Goal: Communication & Community: Answer question/provide support

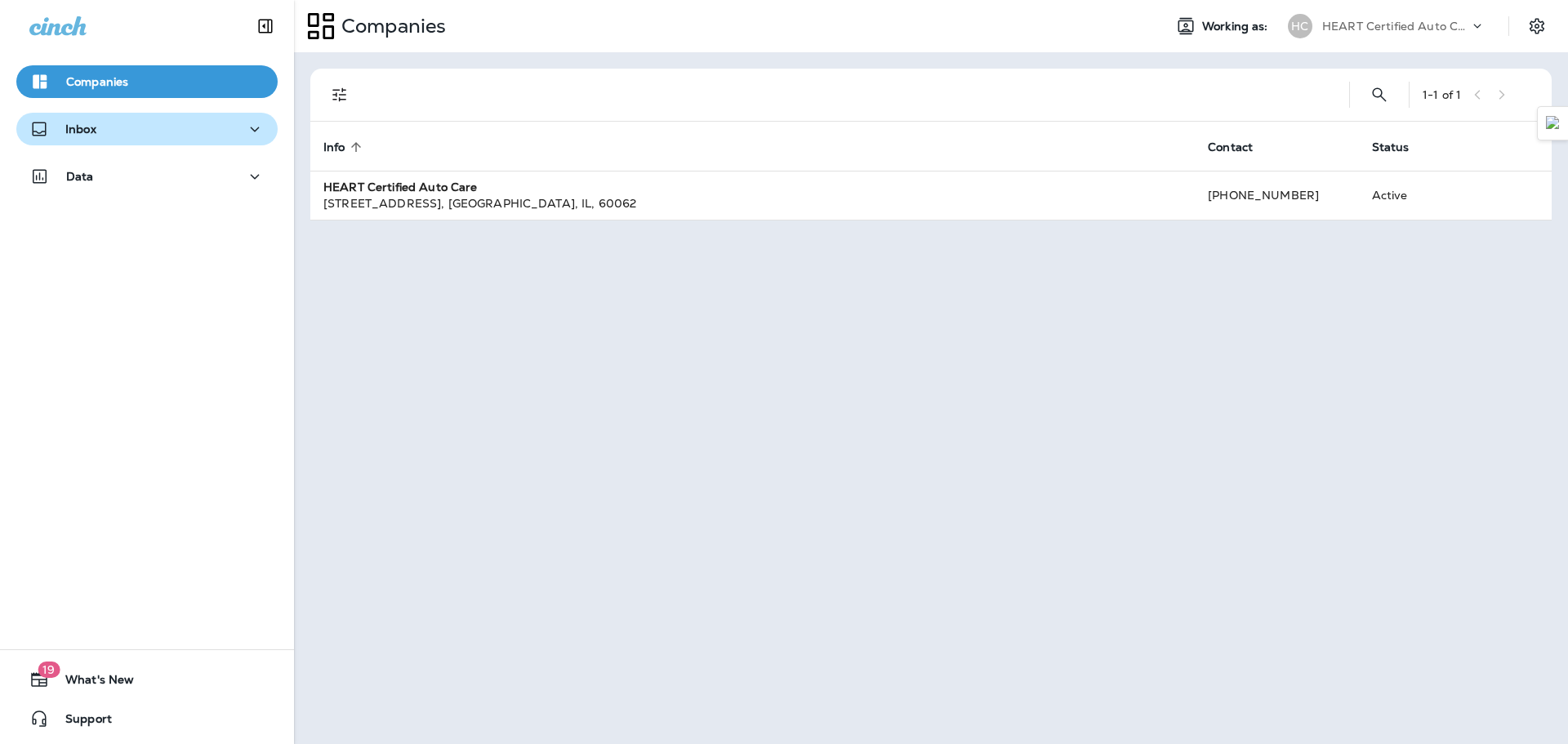
click at [167, 124] on div "Inbox" at bounding box center [147, 129] width 235 height 20
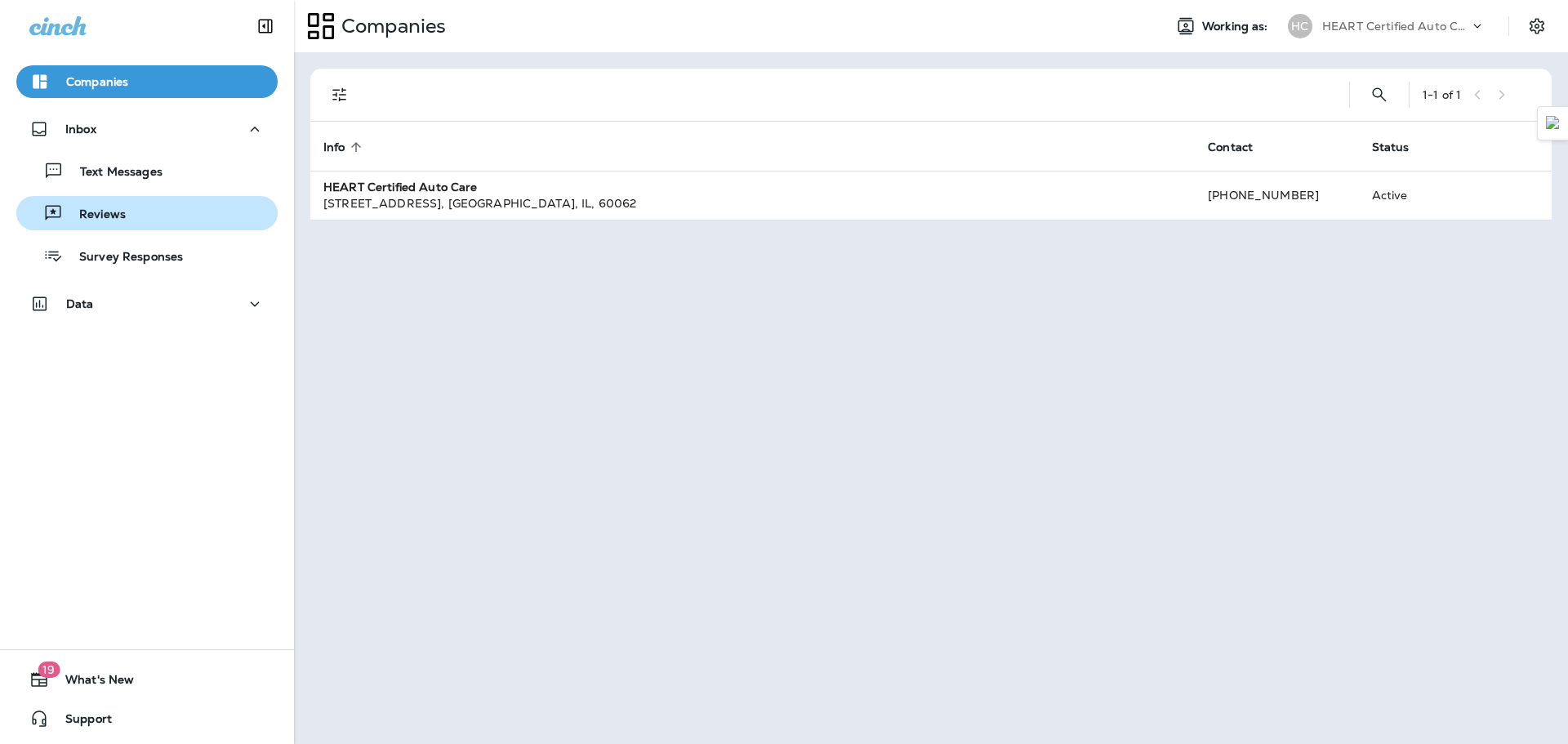
click at [136, 221] on div "Reviews" at bounding box center [147, 212] width 248 height 24
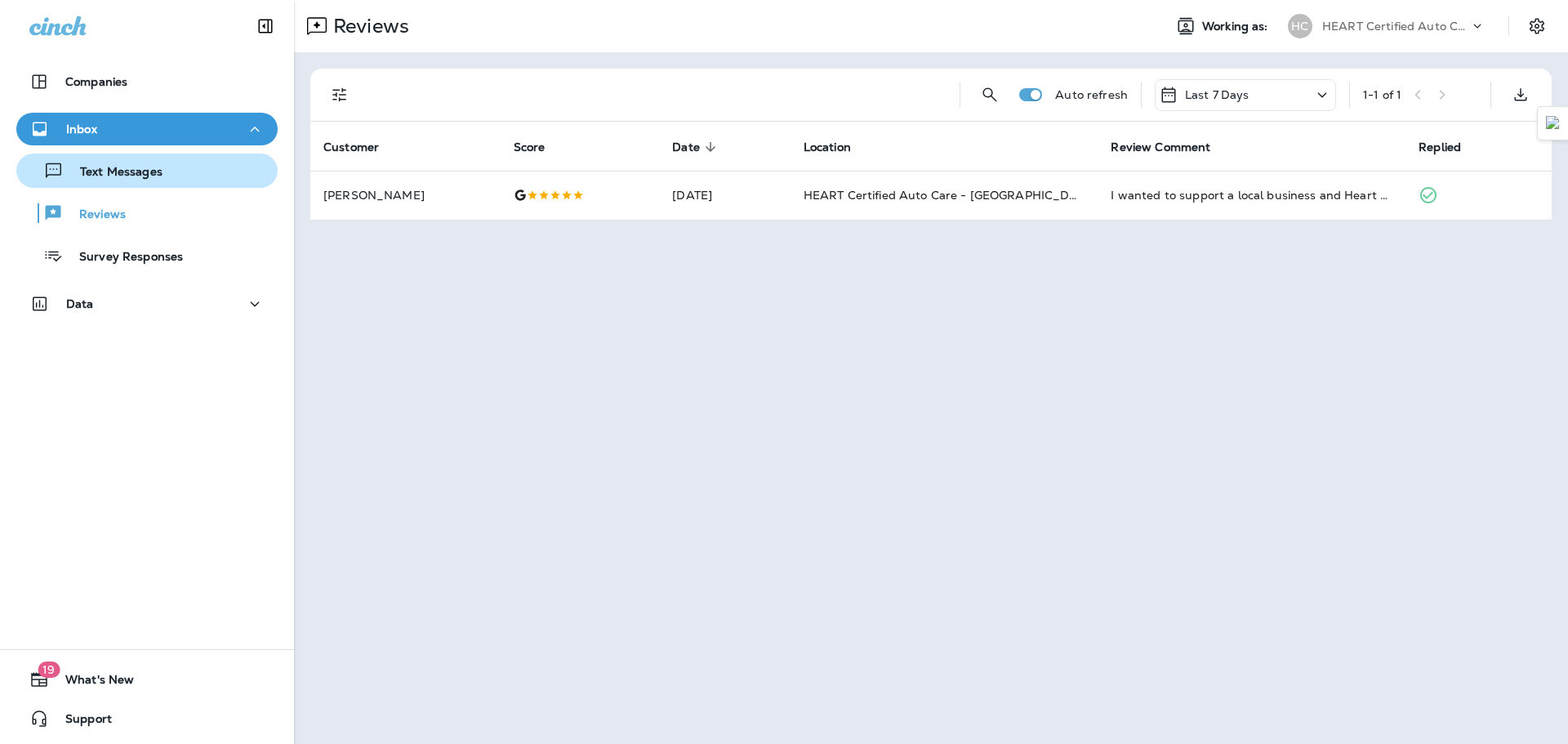
click at [199, 179] on div "Text Messages" at bounding box center [147, 170] width 248 height 24
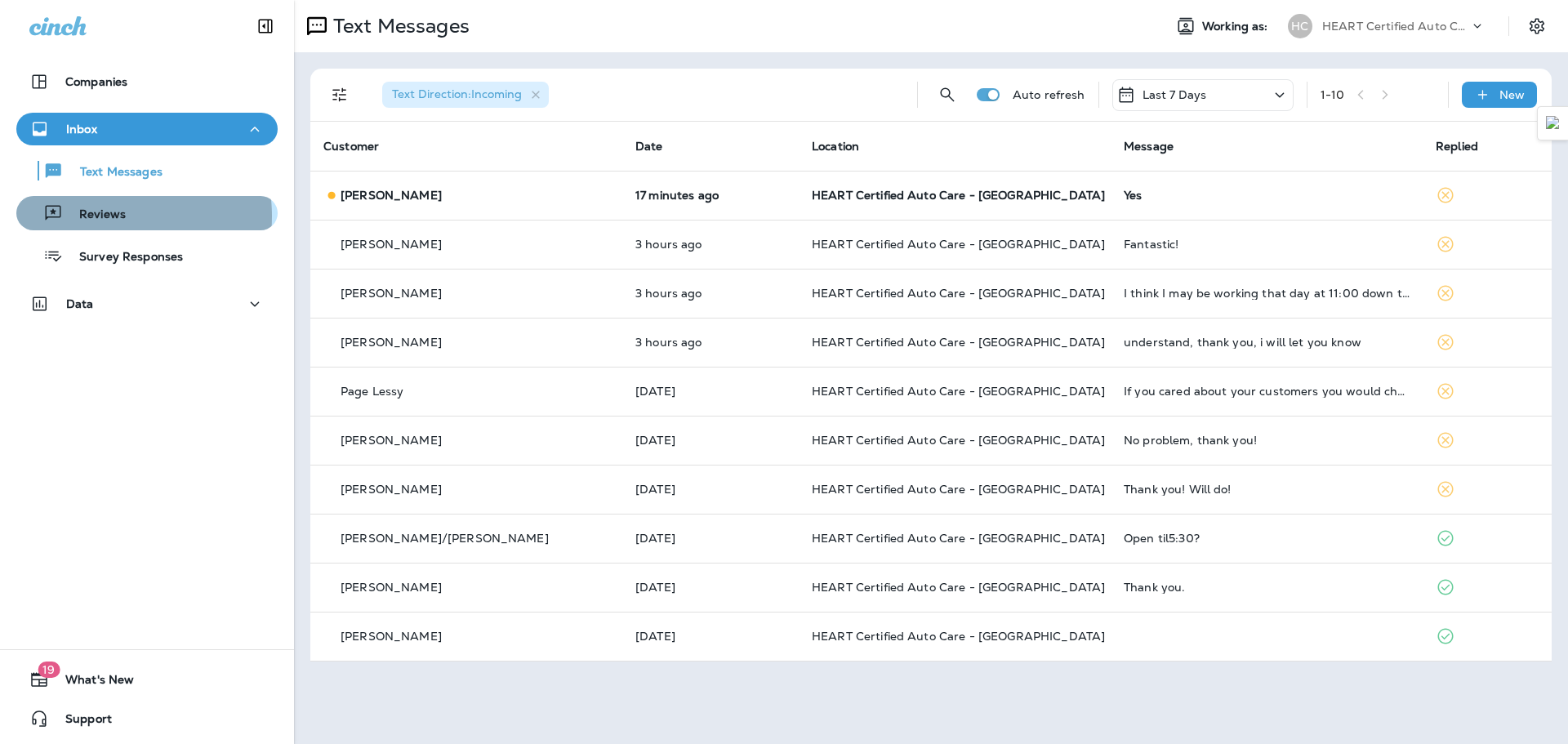
click at [107, 216] on p "Reviews" at bounding box center [94, 215] width 63 height 15
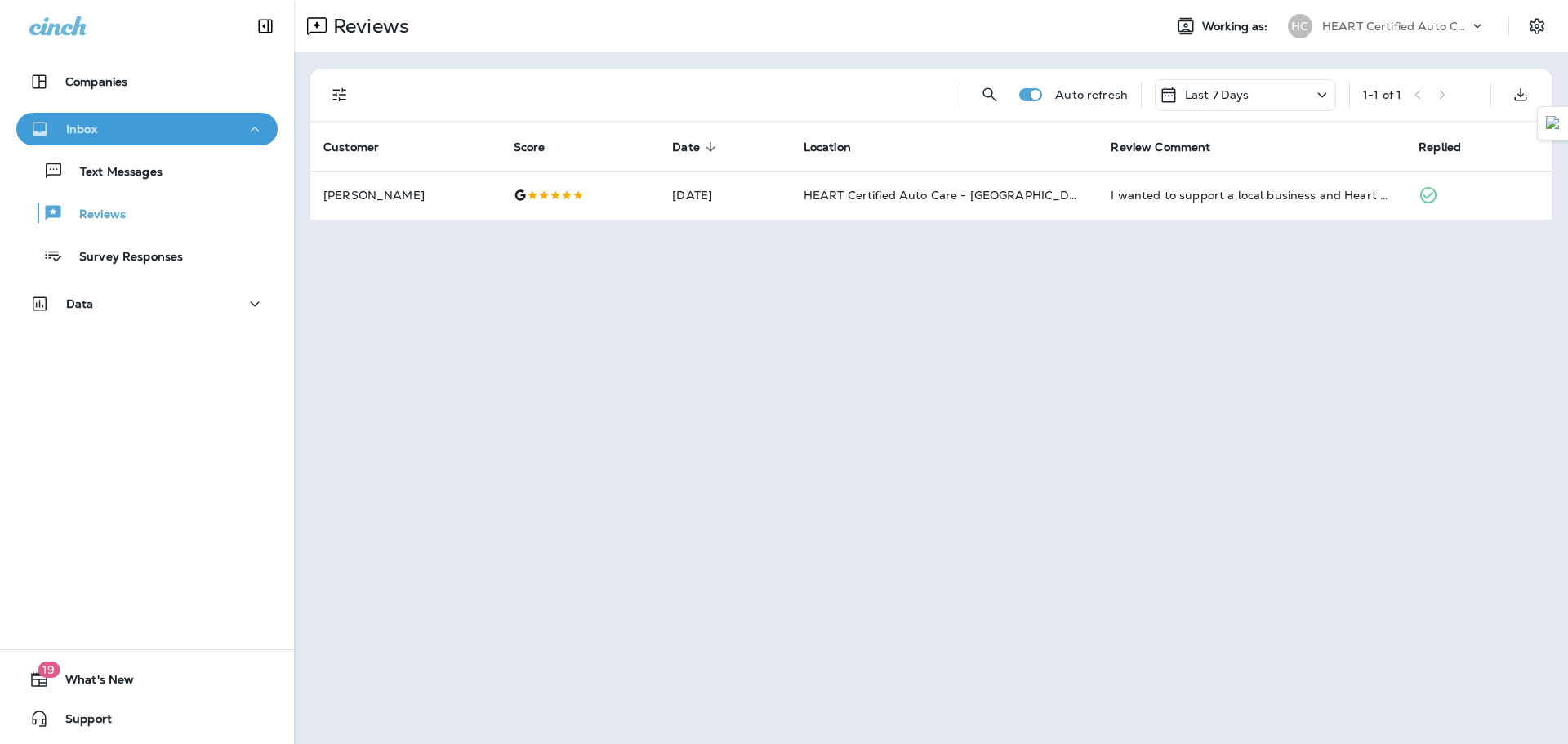
click at [166, 141] on button "Inbox" at bounding box center [147, 129] width 261 height 33
click at [143, 136] on div "Inbox" at bounding box center [147, 129] width 235 height 20
click at [140, 219] on div "Reviews" at bounding box center [147, 212] width 248 height 24
click at [129, 167] on p "Text Messages" at bounding box center [113, 173] width 98 height 15
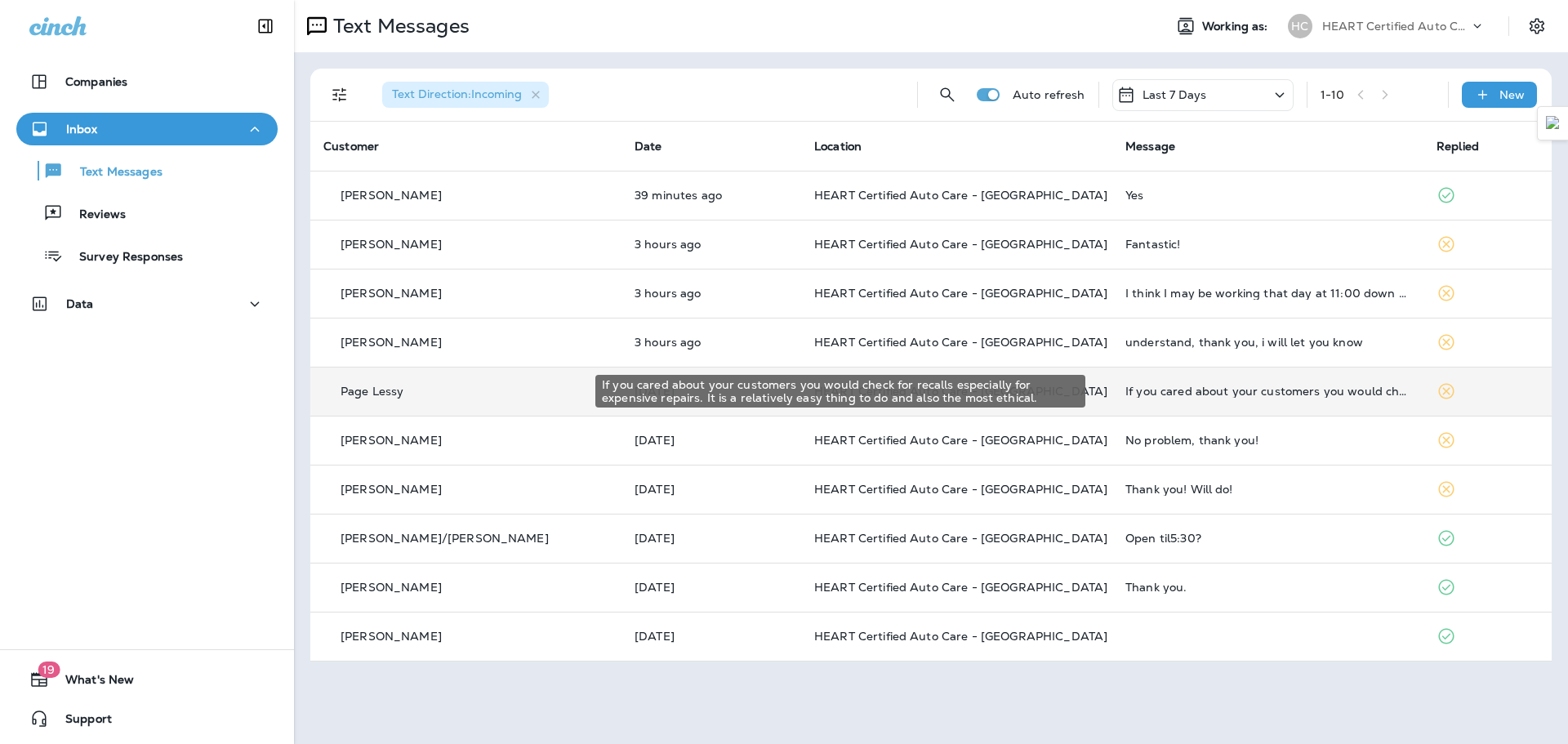
click at [1125, 392] on div "If you cared about your customers you would check for recalls especially for ex…" at bounding box center [1267, 392] width 285 height 14
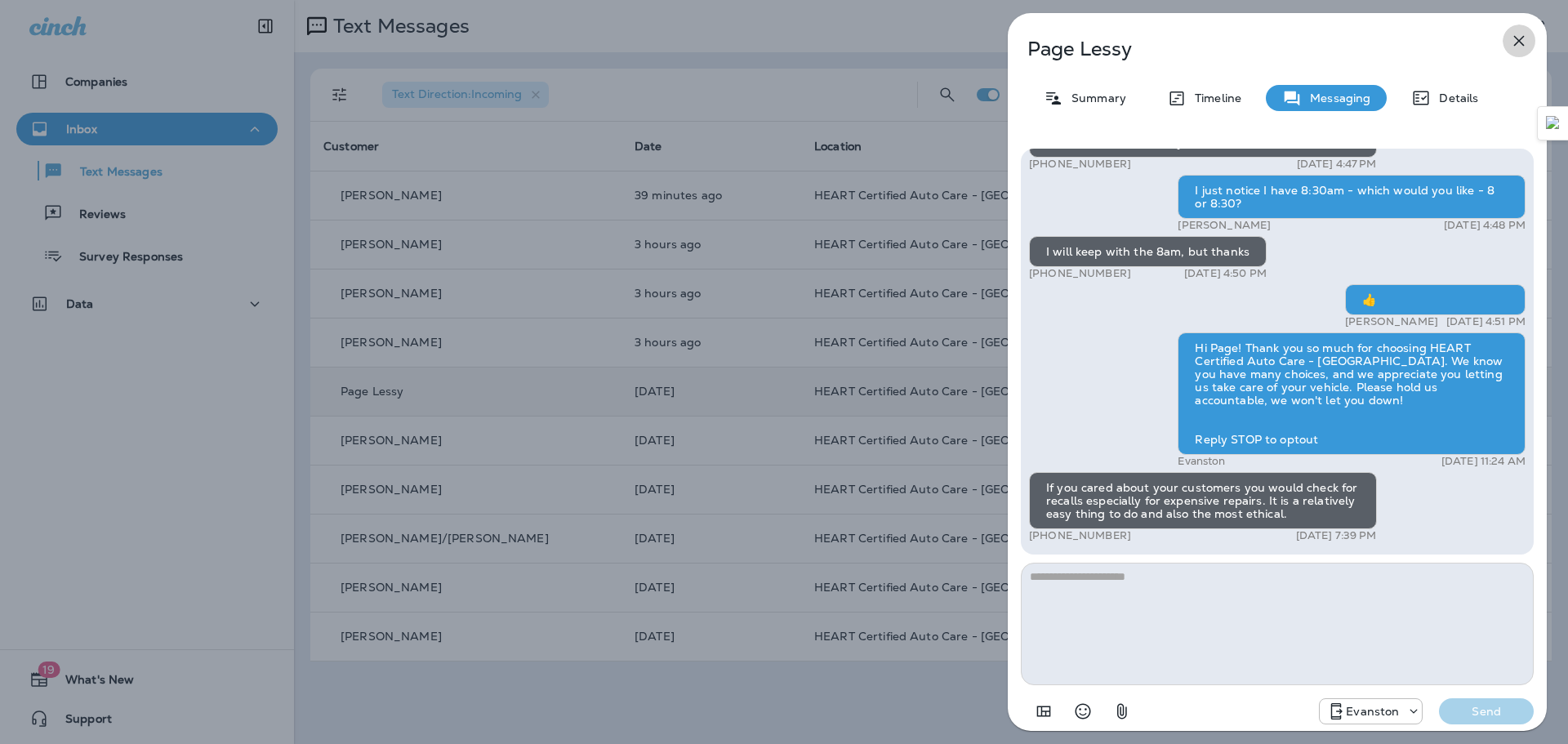
click at [1511, 35] on icon "button" at bounding box center [1519, 41] width 19 height 19
